Goal: Transaction & Acquisition: Purchase product/service

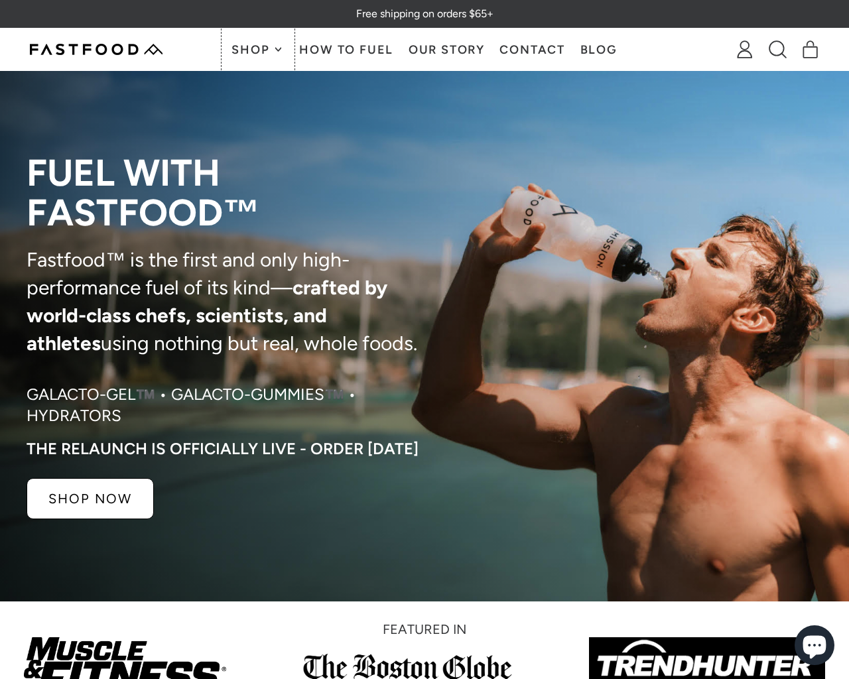
click at [252, 48] on span "Shop" at bounding box center [251, 50] width 41 height 12
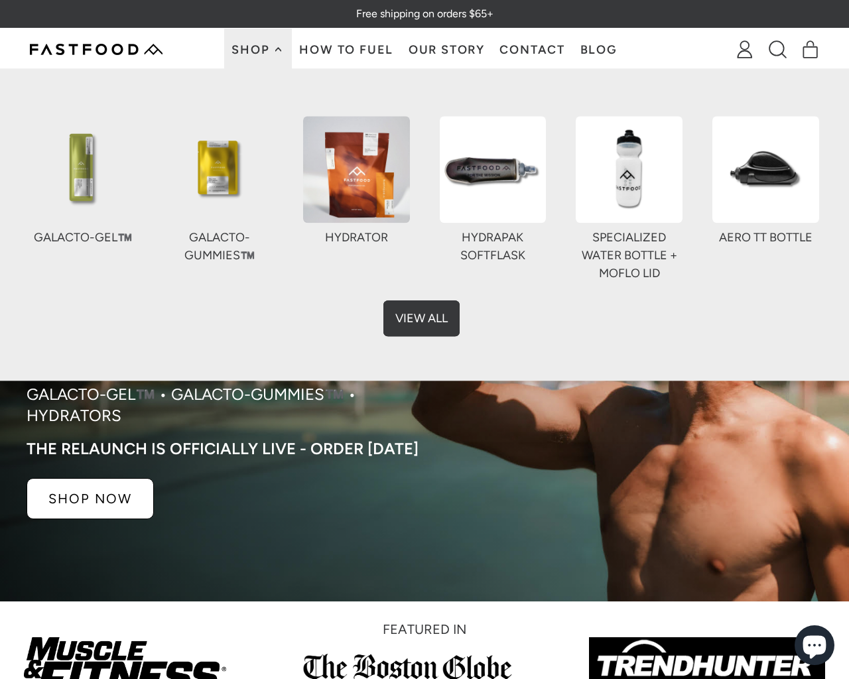
click at [424, 315] on link "View All" at bounding box center [425, 315] width 76 height 36
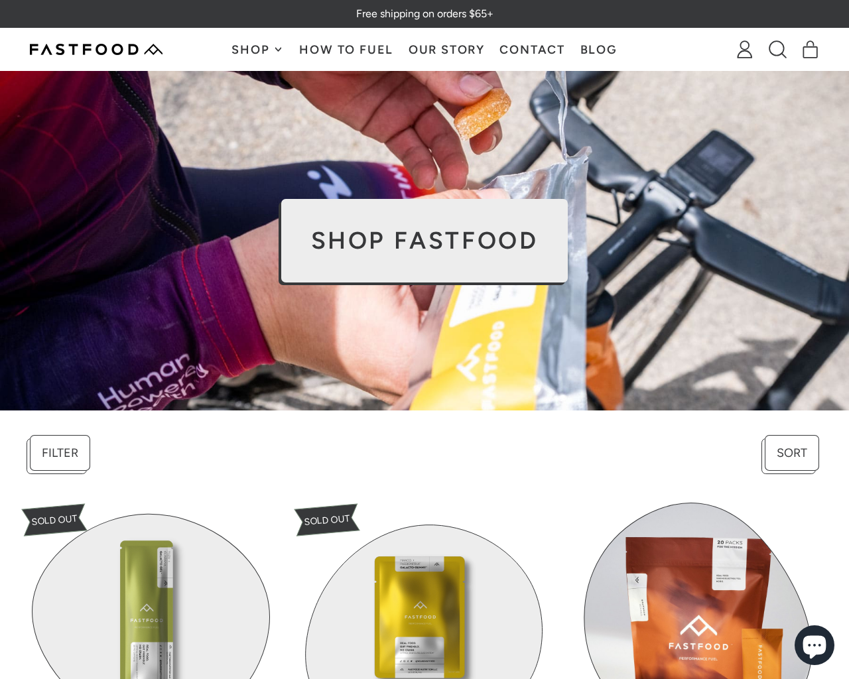
scroll to position [509, 0]
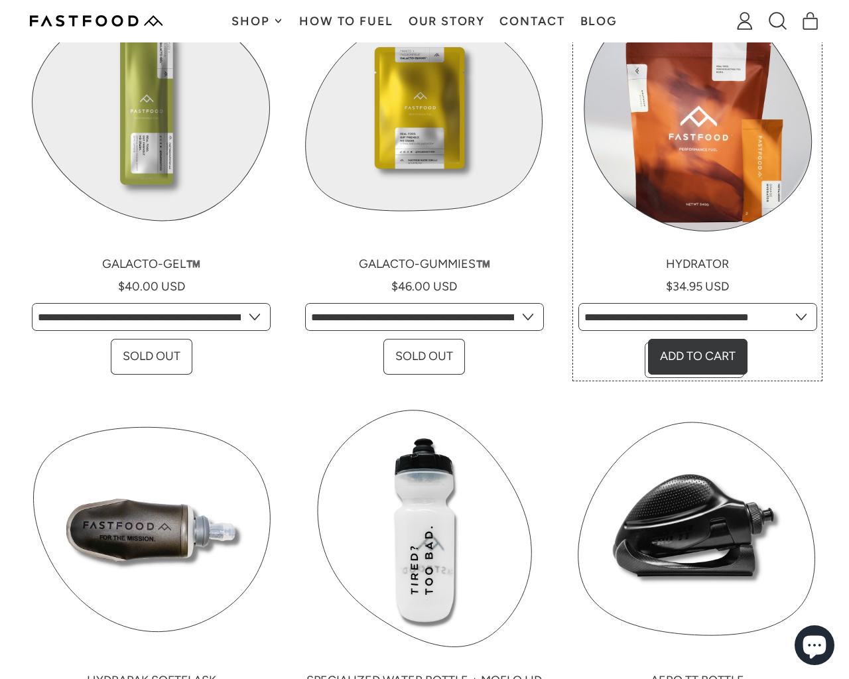
click at [711, 263] on link "Hydrator" at bounding box center [697, 184] width 243 height 386
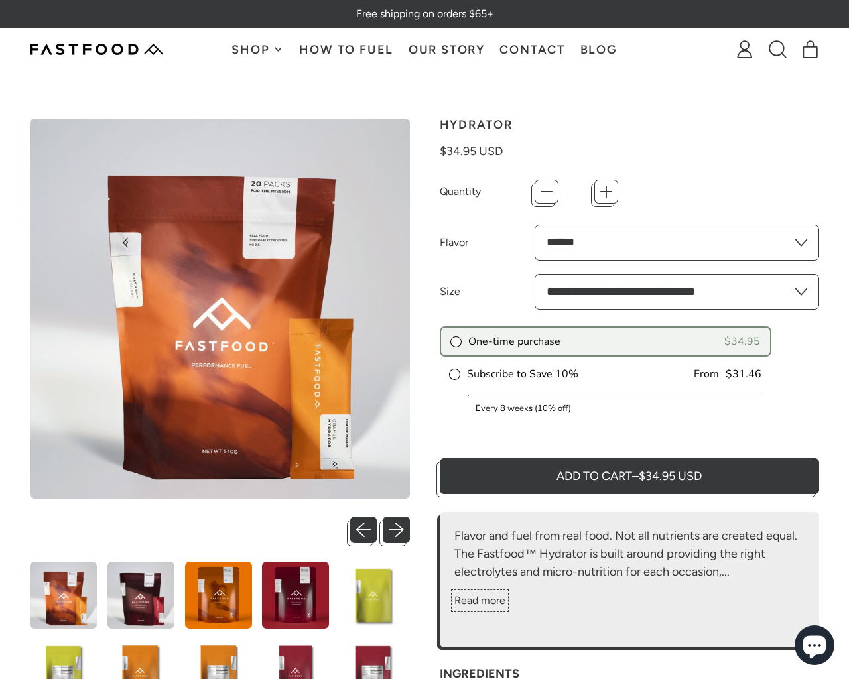
click at [484, 595] on button "Read more" at bounding box center [479, 601] width 51 height 16
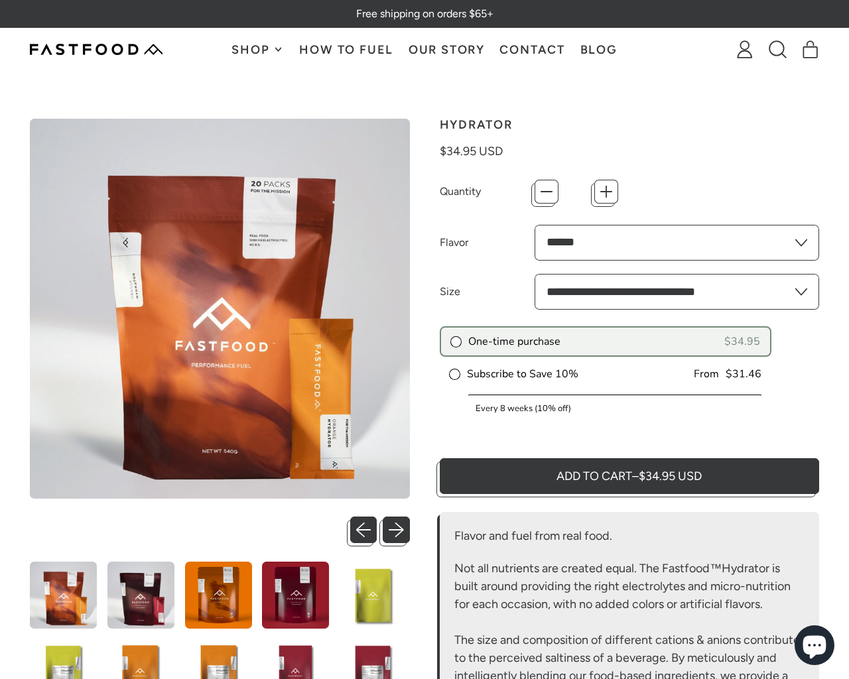
scroll to position [509, 0]
